Goal: Task Accomplishment & Management: Manage account settings

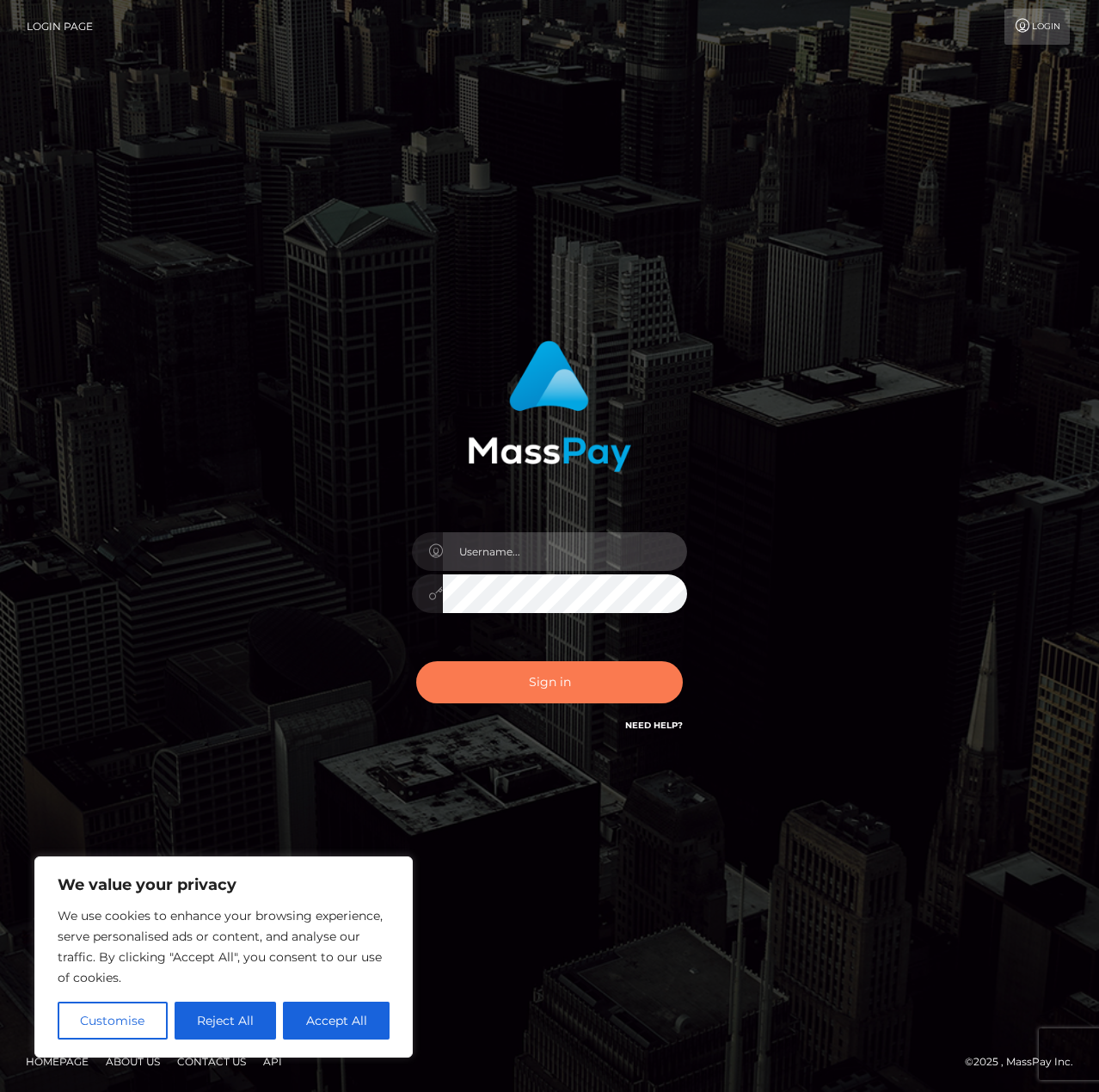
type input "matthewlebenson"
click at [578, 678] on button "Sign in" at bounding box center [550, 681] width 266 height 42
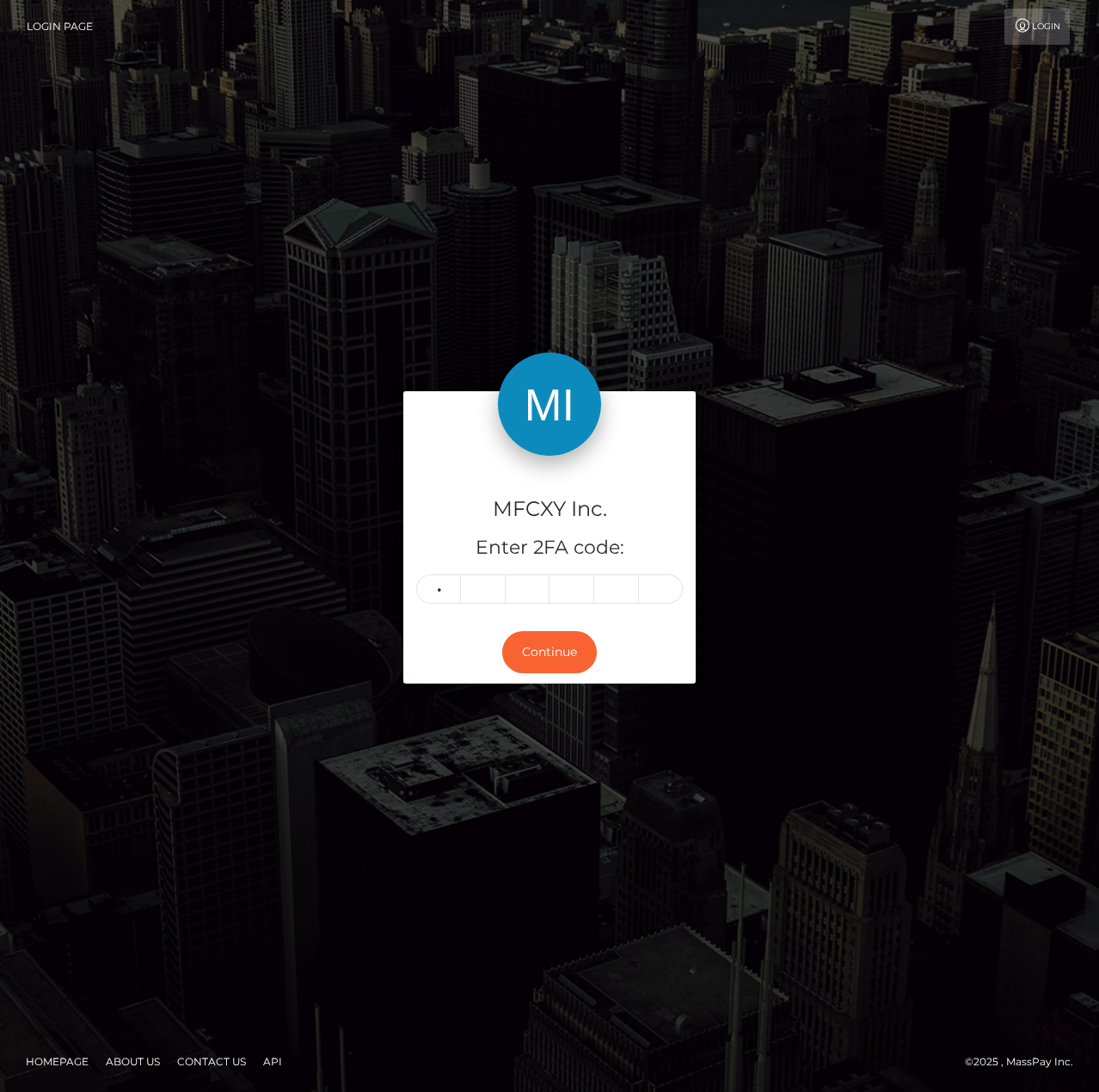
type input "6"
type input "2"
type input "6"
type input "0"
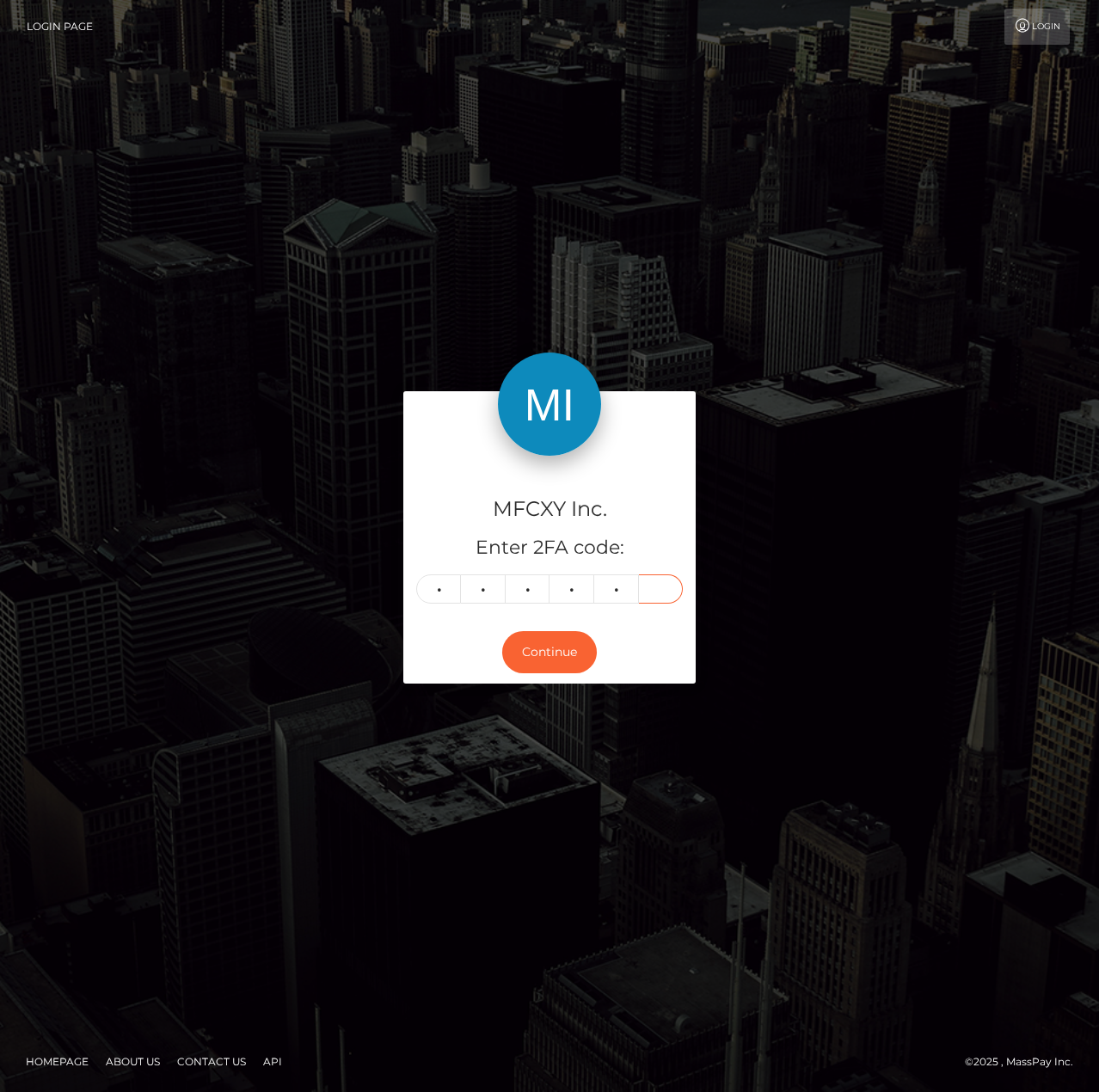
type input "5"
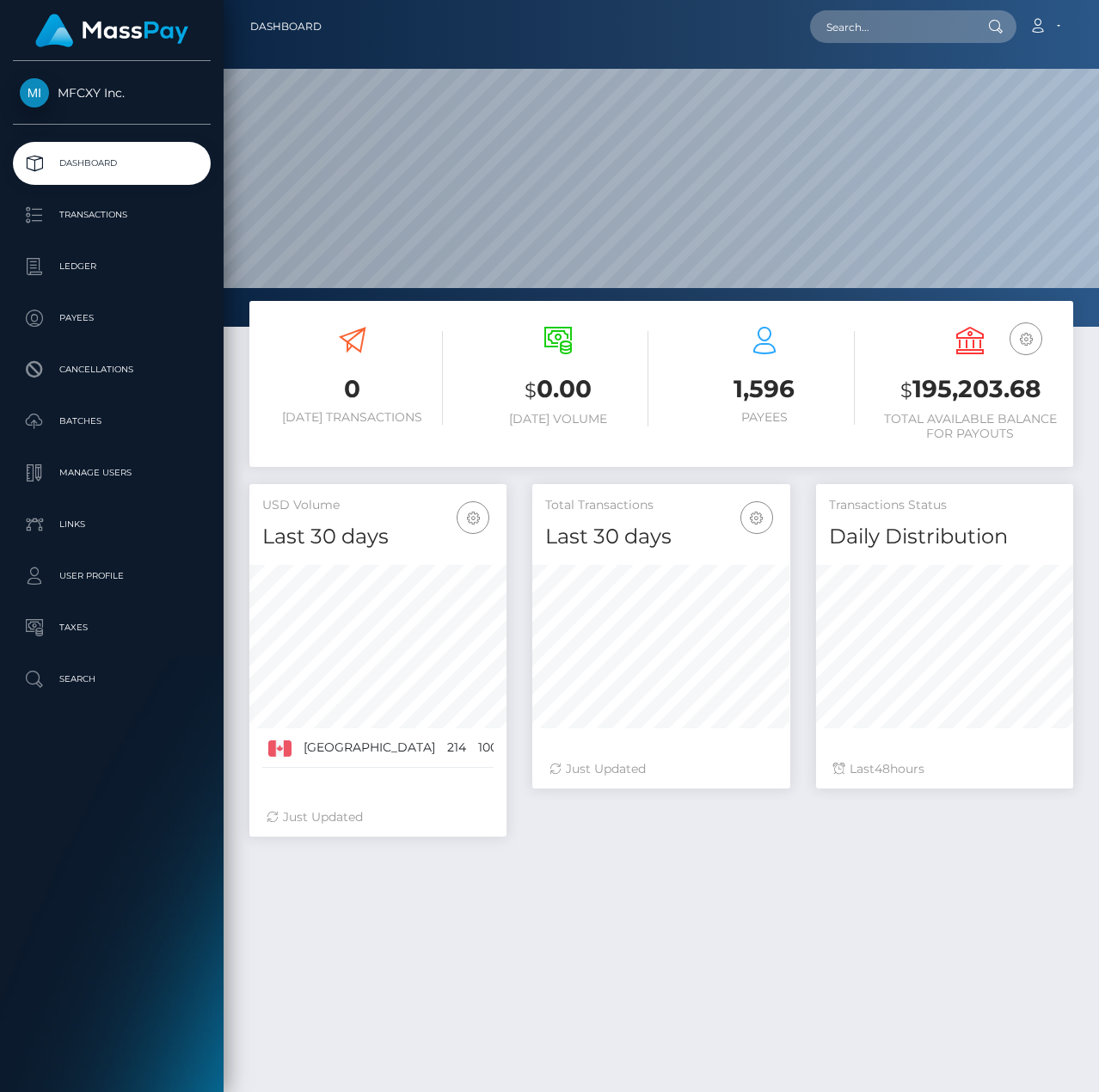
scroll to position [305, 258]
